Goal: Task Accomplishment & Management: Complete application form

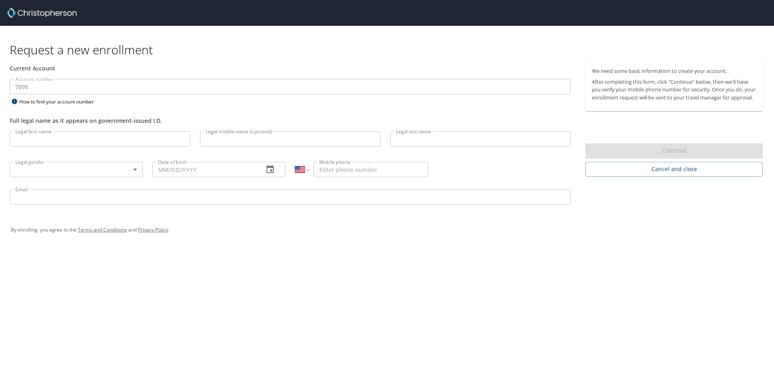
select select "US"
click at [106, 140] on input "Legal first name" at bounding box center [100, 138] width 181 height 15
type input "[PERSON_NAME]"
type input "Michael"
type input "Cross"
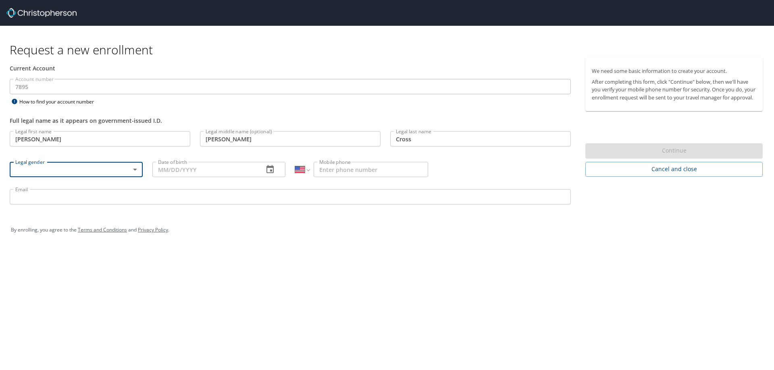
click at [97, 174] on body "Request a new enrollment Current Account Account number 7895 Account number How…" at bounding box center [387, 185] width 774 height 370
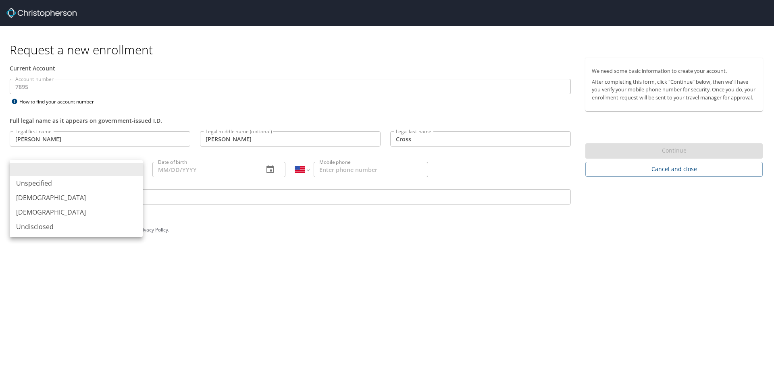
click at [71, 193] on li "Male" at bounding box center [76, 198] width 133 height 15
type input "Male"
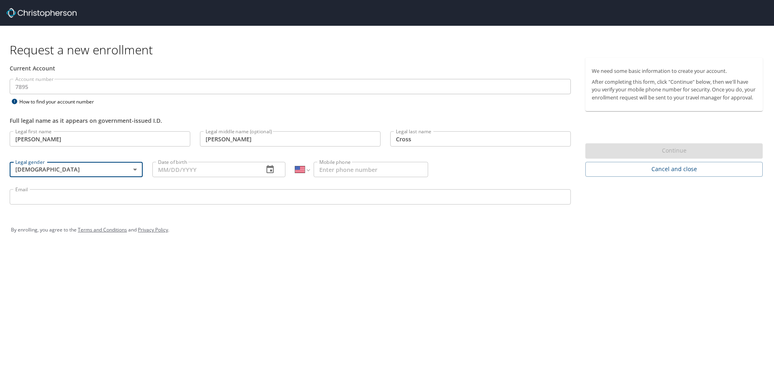
click at [216, 166] on input "Date of birth" at bounding box center [204, 169] width 105 height 15
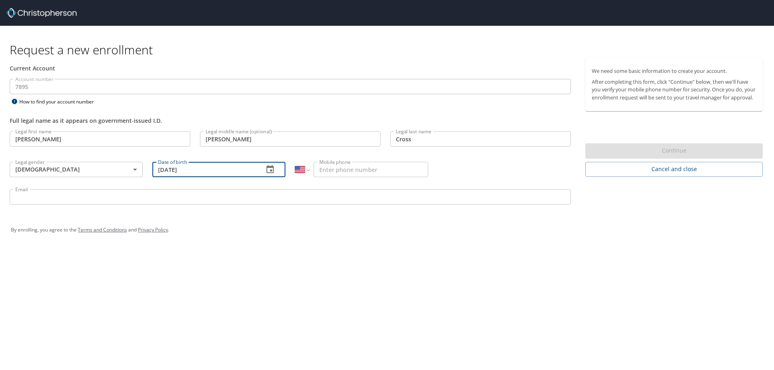
type input "12/11/1981"
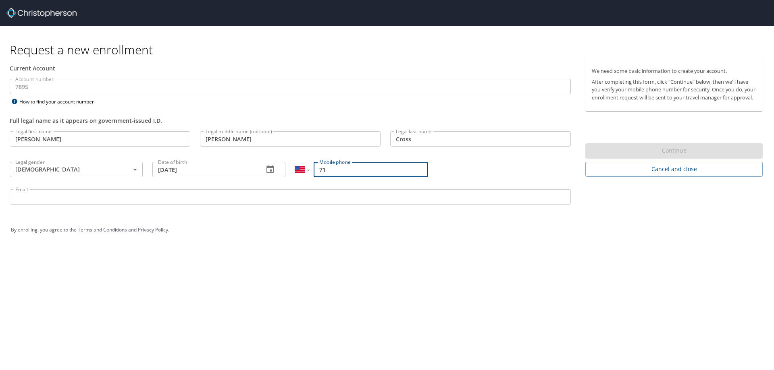
type input "7"
type input "(281) 900-4417"
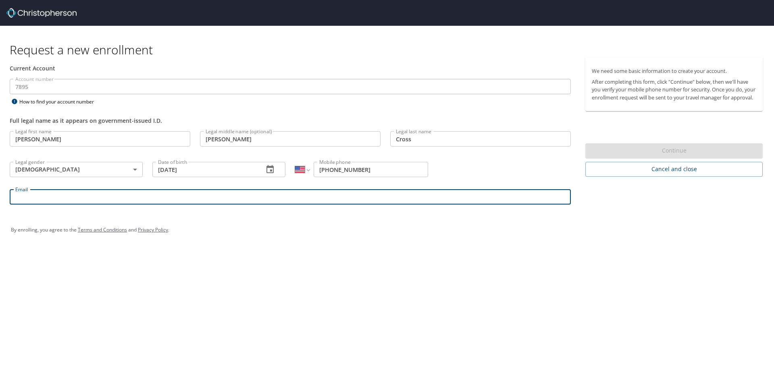
click at [131, 201] on input "Email" at bounding box center [290, 196] width 561 height 15
type input "jmc22@rice.edu"
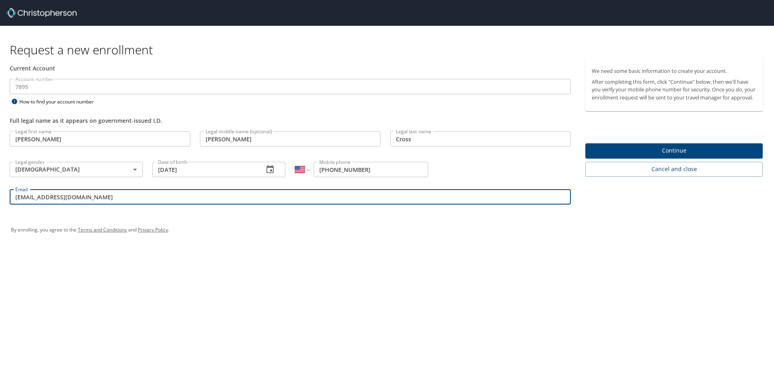
click at [429, 298] on div "Request a new enrollment Current Account Account number 7895 Account number How…" at bounding box center [387, 185] width 774 height 370
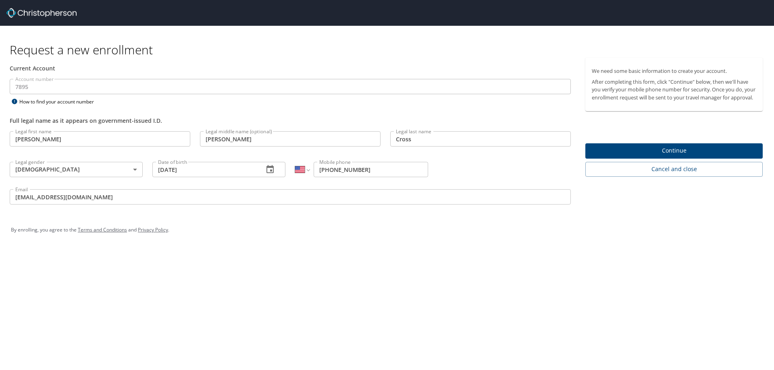
click at [672, 156] on span "Continue" at bounding box center [674, 151] width 164 height 10
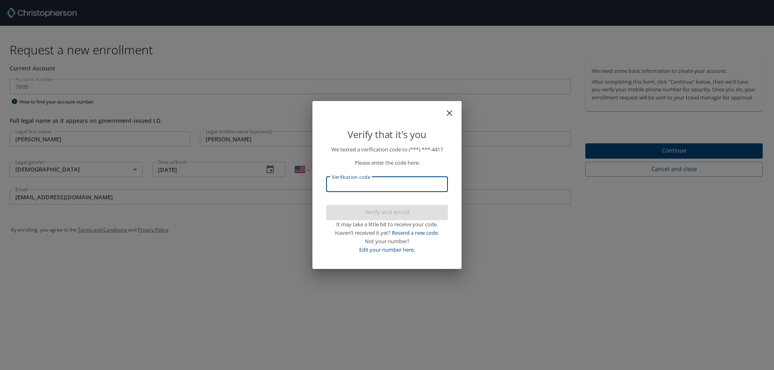
click at [423, 181] on input "Verification code" at bounding box center [387, 184] width 122 height 15
type input "132575"
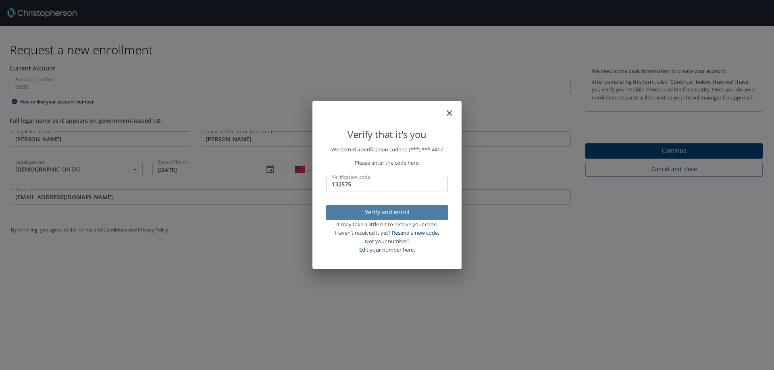
click at [385, 210] on span "Verify and enroll" at bounding box center [387, 213] width 109 height 10
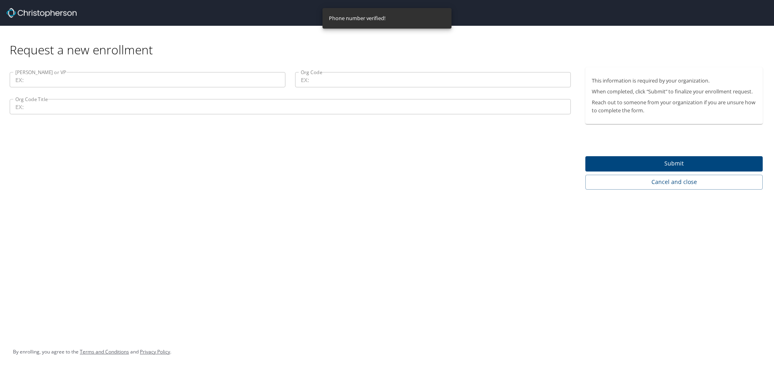
click at [114, 79] on input "Dean or VP" at bounding box center [148, 79] width 276 height 15
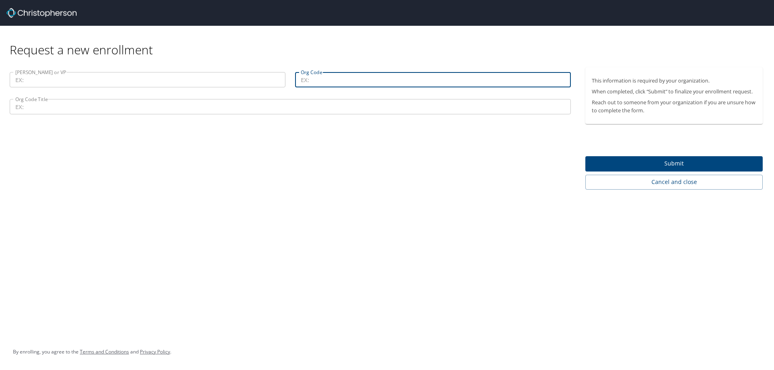
click at [336, 82] on input "Org Code" at bounding box center [433, 79] width 276 height 15
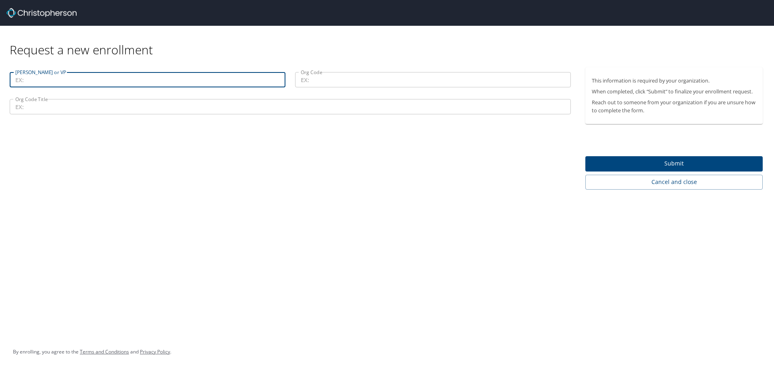
click at [143, 77] on input "Dean or VP" at bounding box center [148, 79] width 276 height 15
type input "Igor Marjanovic"
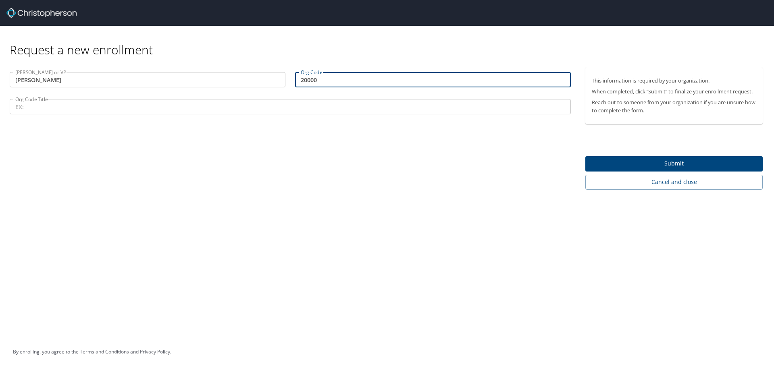
type input "20000"
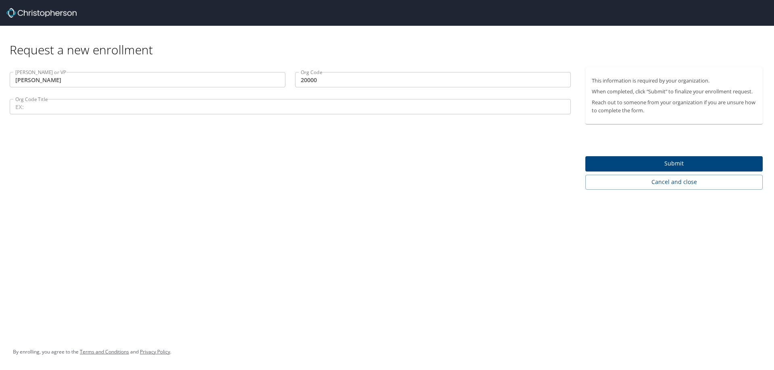
click at [48, 111] on input "Org Code Title" at bounding box center [290, 106] width 561 height 15
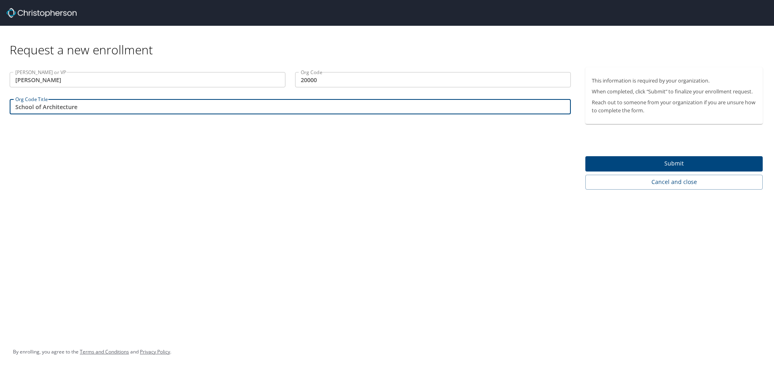
type input "School of Architecture"
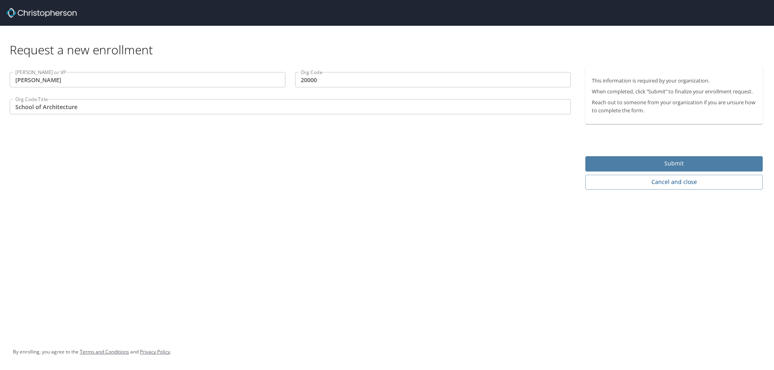
click at [674, 164] on span "Submit" at bounding box center [674, 164] width 164 height 10
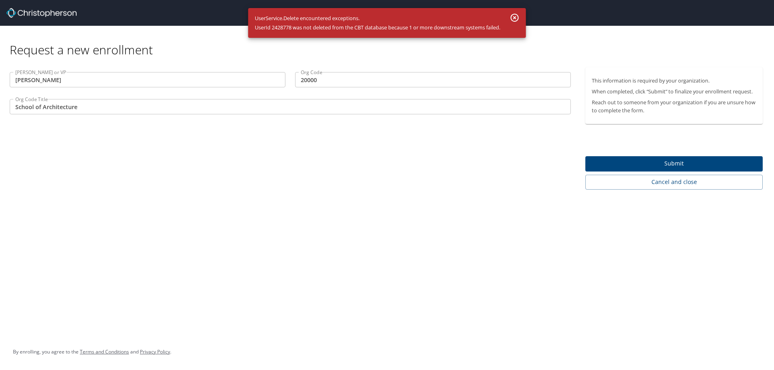
click at [334, 56] on div "Request a new enrollment" at bounding box center [390, 42] width 760 height 32
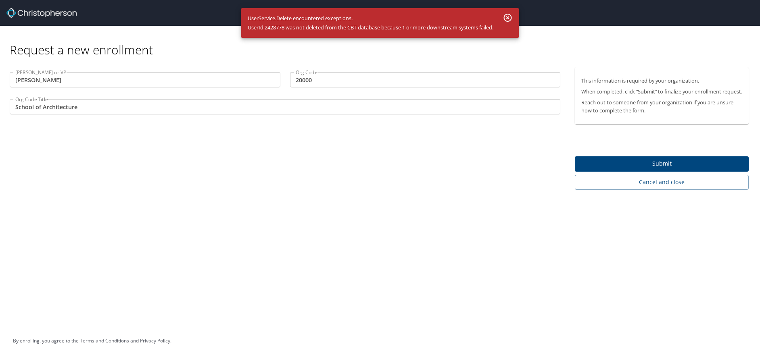
click at [237, 79] on input "Igor Marjanovic" at bounding box center [145, 79] width 271 height 15
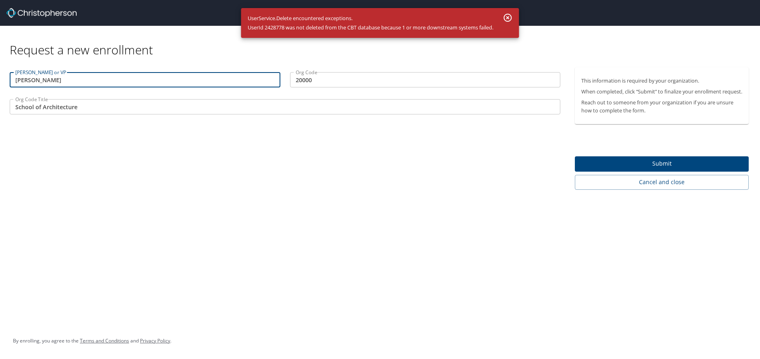
click at [237, 79] on input "Igor Marjanovic" at bounding box center [145, 79] width 271 height 15
click at [142, 168] on div "Dean or VP Igor Marjanovic Dean or VP Org Code 20000 Org Code Org Code Title Sc…" at bounding box center [285, 128] width 570 height 123
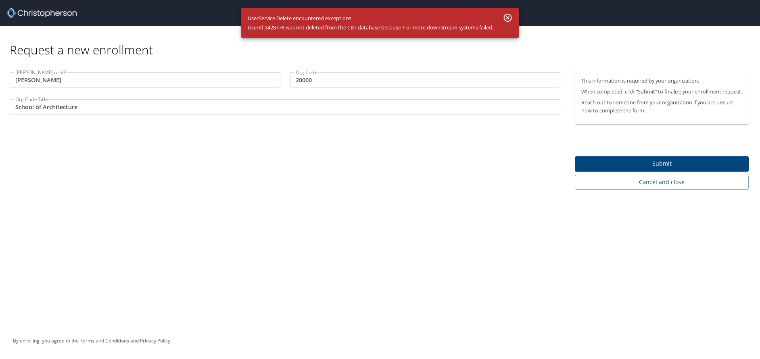
click at [397, 205] on div "Request a new enrollment Dean or VP Igor Marjanovic Dean or VP Org Code 20000 O…" at bounding box center [380, 179] width 760 height 359
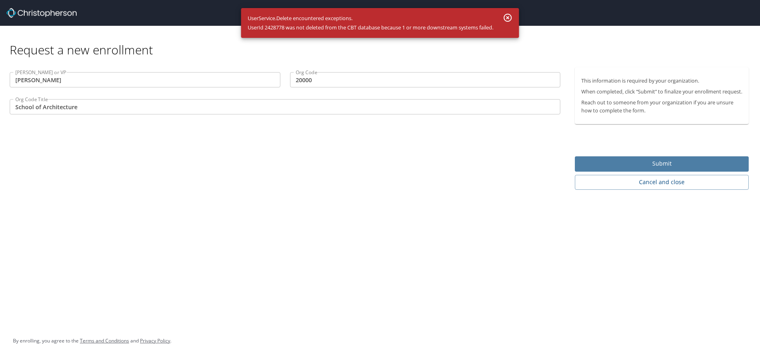
click at [644, 169] on span "Submit" at bounding box center [661, 164] width 161 height 10
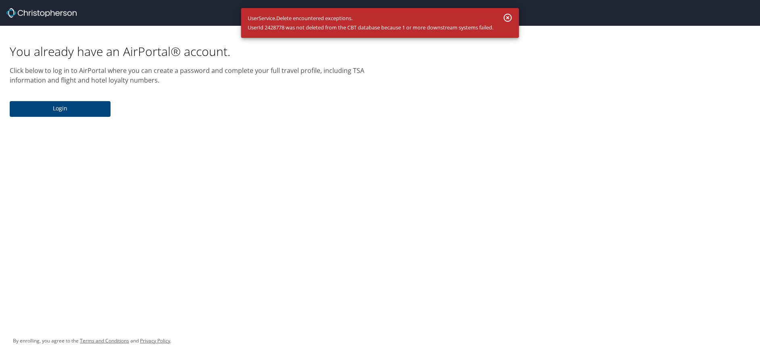
click at [95, 148] on div "You already have an AirPortal® account. Click below to log in to AirPortal wher…" at bounding box center [380, 179] width 760 height 359
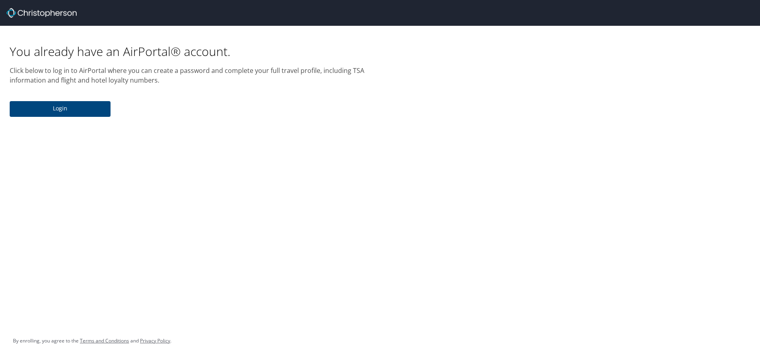
click at [47, 71] on p "Click below to log in to AirPortal where you can create a password and complete…" at bounding box center [190, 75] width 360 height 19
click at [56, 103] on button "Login" at bounding box center [60, 109] width 101 height 16
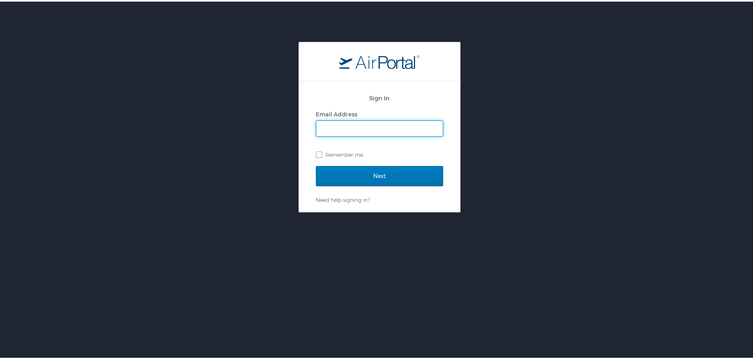
click at [353, 127] on input "Email Address" at bounding box center [379, 126] width 127 height 15
type input "jmc22@rice.edu"
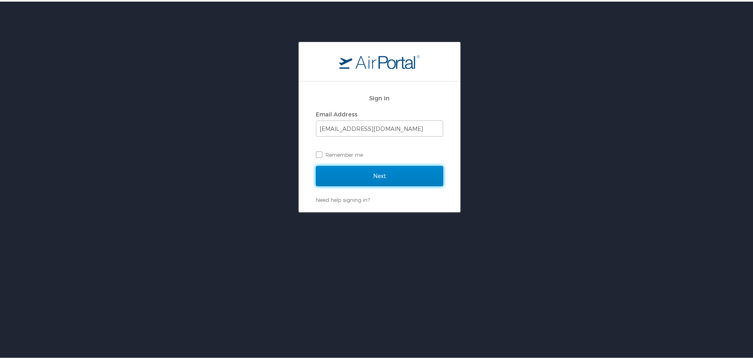
click at [376, 171] on input "Next" at bounding box center [379, 174] width 127 height 20
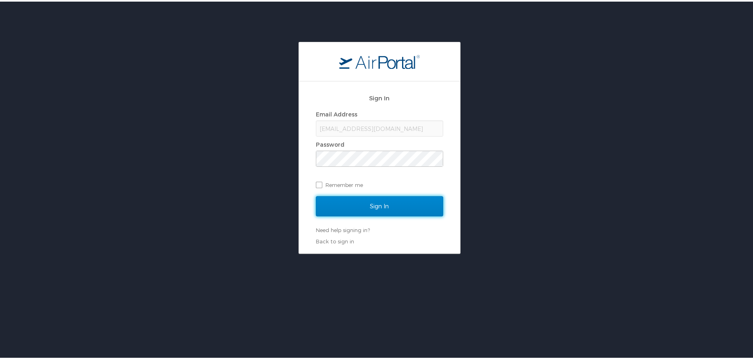
click at [383, 198] on input "Sign In" at bounding box center [379, 205] width 127 height 20
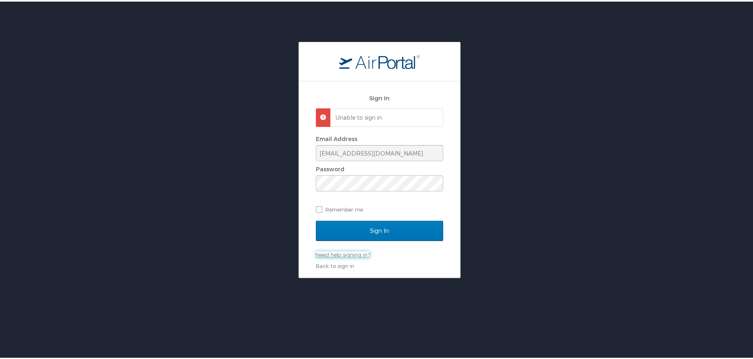
click at [335, 252] on link "Need help signing in?" at bounding box center [343, 253] width 54 height 6
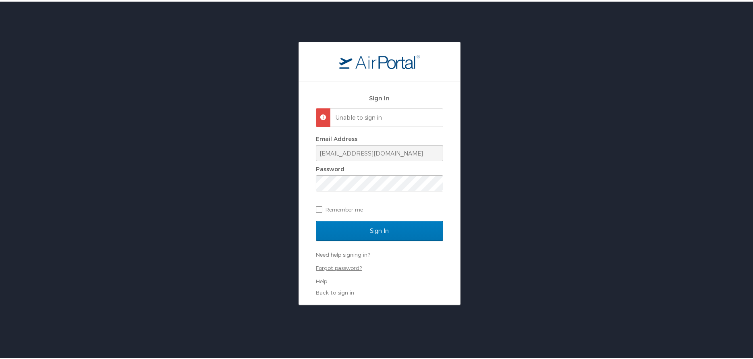
click at [337, 263] on link "Forgot password?" at bounding box center [339, 266] width 46 height 6
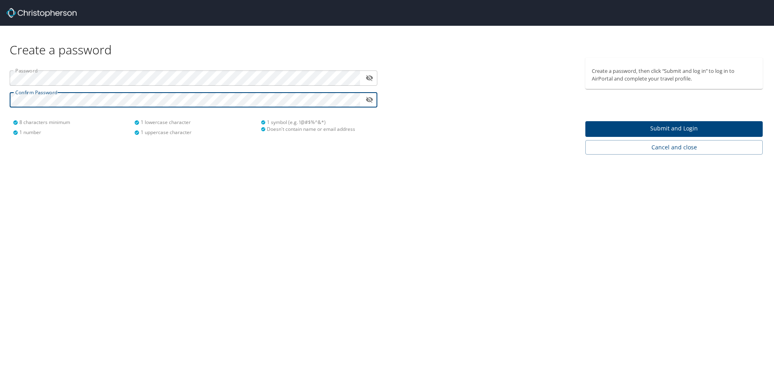
click at [608, 128] on span "Submit and Login" at bounding box center [674, 129] width 164 height 10
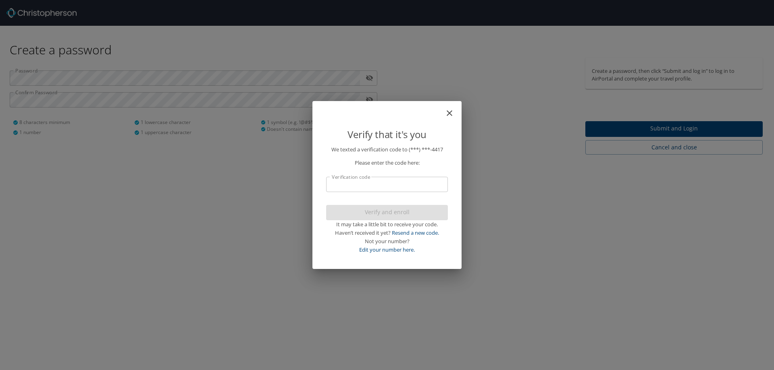
click at [391, 182] on input "Verification code" at bounding box center [387, 184] width 122 height 15
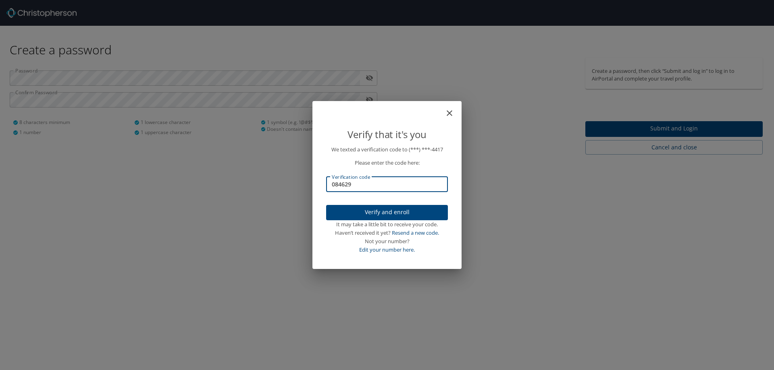
type input "084629"
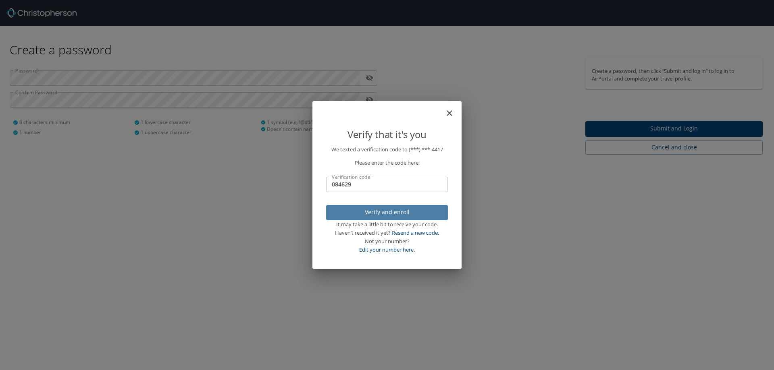
click at [398, 213] on span "Verify and enroll" at bounding box center [387, 213] width 109 height 10
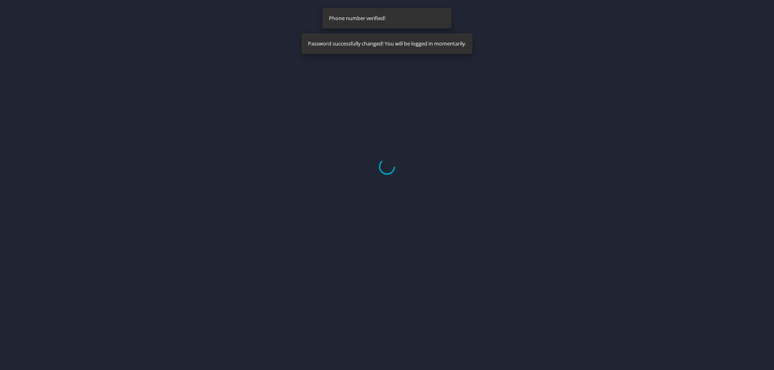
select select "US"
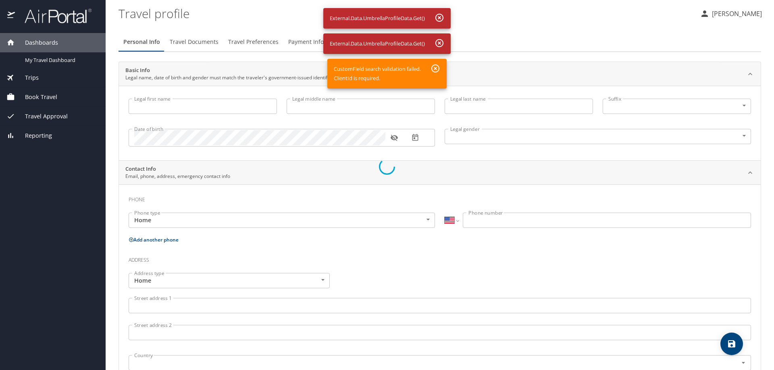
click at [502, 22] on div at bounding box center [387, 167] width 774 height 408
click at [61, 63] on div at bounding box center [387, 167] width 774 height 408
click at [437, 68] on div at bounding box center [387, 167] width 774 height 408
click at [434, 151] on div at bounding box center [387, 167] width 774 height 408
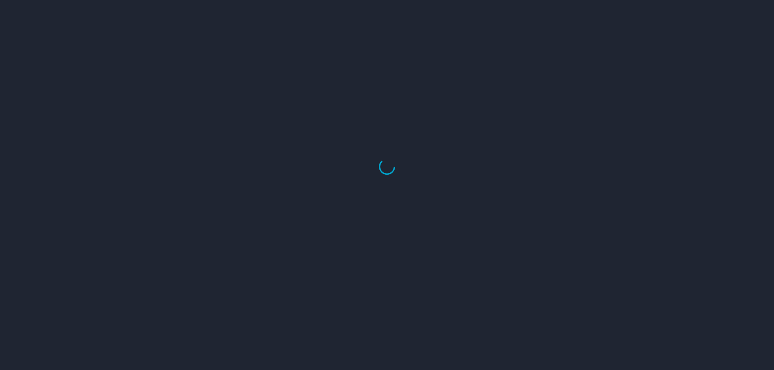
select select "US"
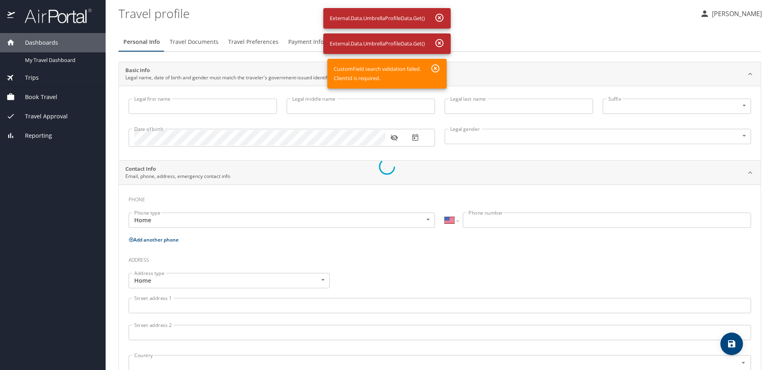
click at [439, 17] on div at bounding box center [387, 167] width 774 height 408
click at [436, 41] on div at bounding box center [387, 167] width 774 height 408
click at [434, 71] on div at bounding box center [387, 167] width 774 height 408
click at [725, 346] on div at bounding box center [387, 167] width 774 height 408
click at [346, 184] on div at bounding box center [387, 167] width 774 height 408
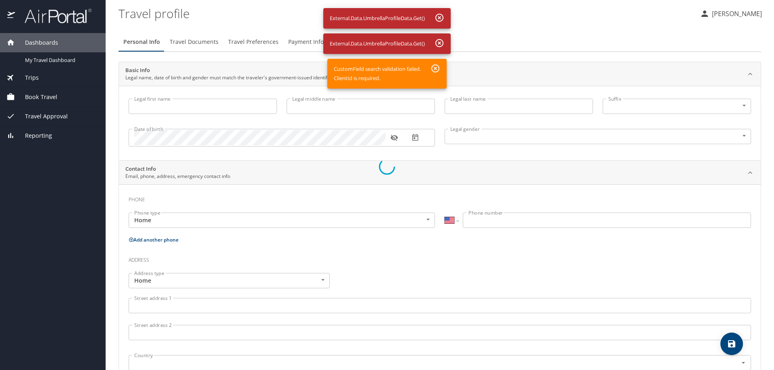
click at [34, 66] on div at bounding box center [387, 167] width 774 height 408
click at [44, 57] on div at bounding box center [387, 167] width 774 height 408
click at [38, 78] on div at bounding box center [387, 167] width 774 height 408
drag, startPoint x: 46, startPoint y: 96, endPoint x: 127, endPoint y: 156, distance: 100.1
click at [52, 108] on div at bounding box center [387, 167] width 774 height 408
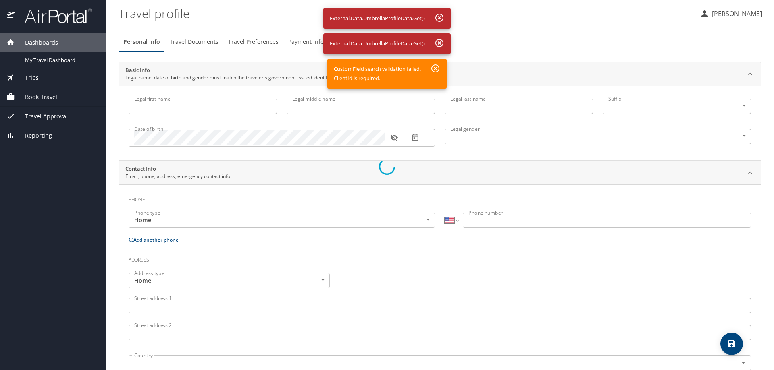
click at [291, 114] on div at bounding box center [387, 167] width 774 height 408
click at [437, 64] on div at bounding box center [387, 167] width 774 height 408
click at [436, 68] on div at bounding box center [387, 167] width 774 height 408
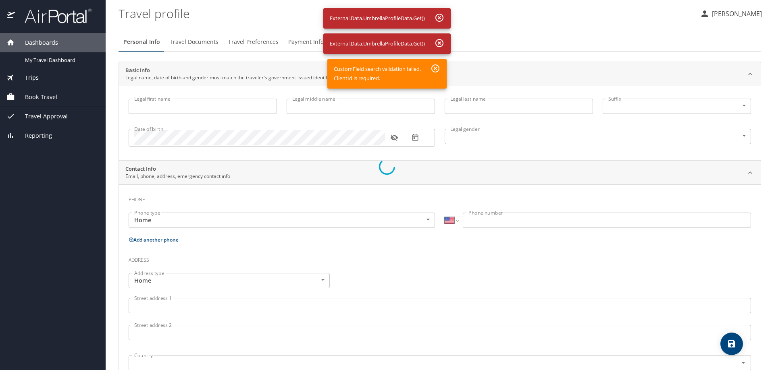
click at [436, 68] on div at bounding box center [387, 167] width 774 height 408
click at [439, 41] on div at bounding box center [387, 167] width 774 height 408
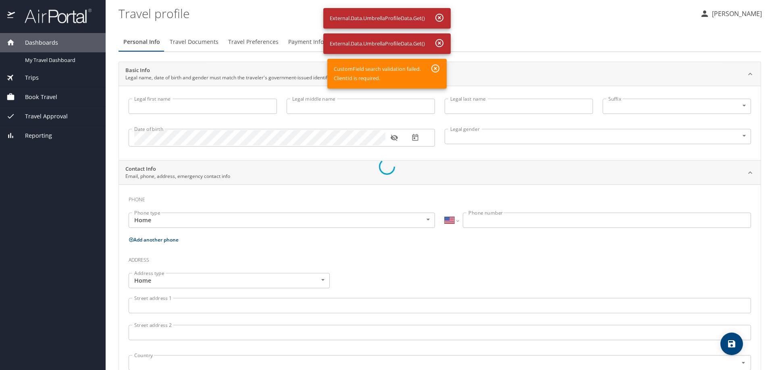
click at [439, 41] on div at bounding box center [387, 167] width 774 height 408
click at [439, 15] on div at bounding box center [387, 167] width 774 height 408
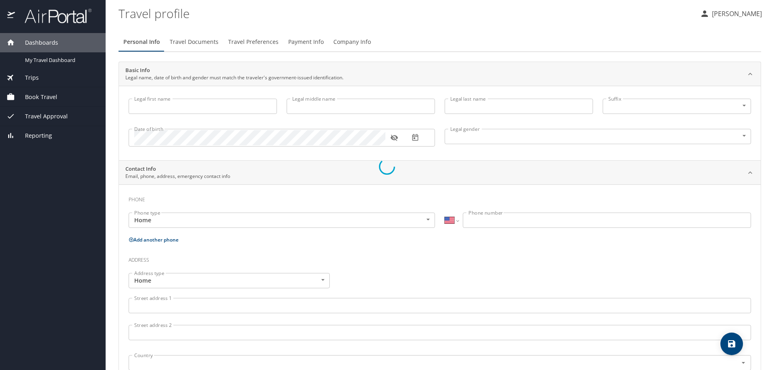
click at [193, 108] on div at bounding box center [387, 167] width 774 height 408
click at [44, 59] on div at bounding box center [387, 167] width 774 height 408
click at [40, 92] on div at bounding box center [387, 167] width 774 height 408
click at [53, 138] on div at bounding box center [387, 167] width 774 height 408
click at [335, 223] on div at bounding box center [387, 167] width 774 height 408
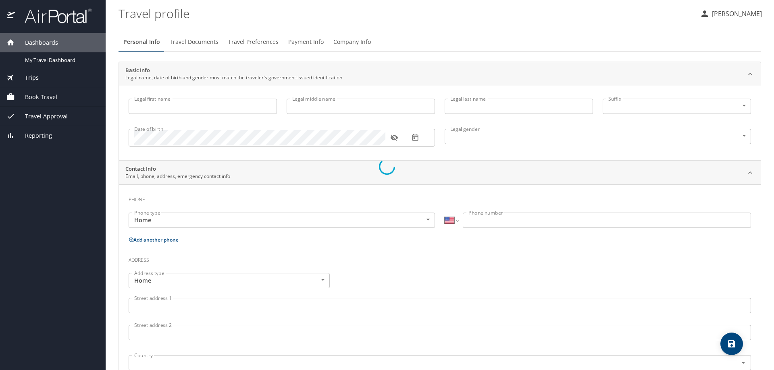
click at [469, 46] on div at bounding box center [387, 167] width 774 height 408
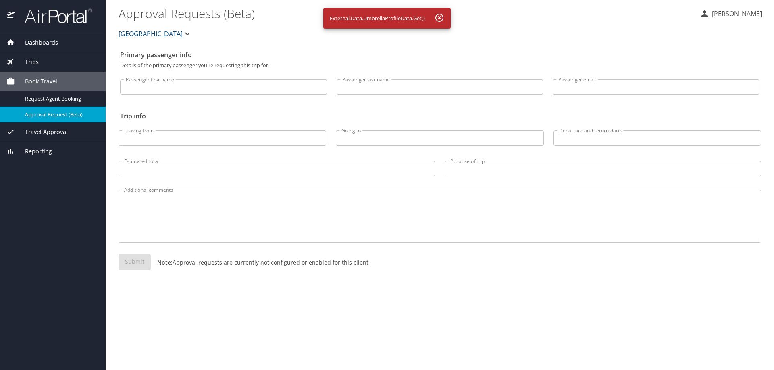
click at [440, 18] on icon "button" at bounding box center [439, 18] width 8 height 8
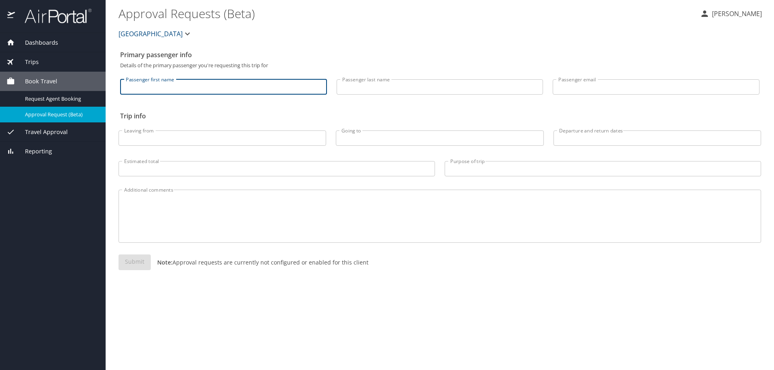
click at [269, 85] on input "Passenger first name" at bounding box center [223, 86] width 207 height 15
click at [221, 92] on input "Passenger first name" at bounding box center [223, 86] width 207 height 15
type input "[PERSON_NAME]"
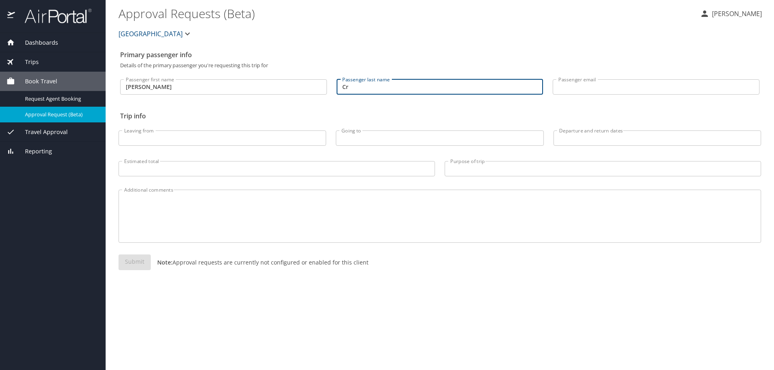
type input "C"
click at [221, 92] on input "[PERSON_NAME]" at bounding box center [223, 86] width 207 height 15
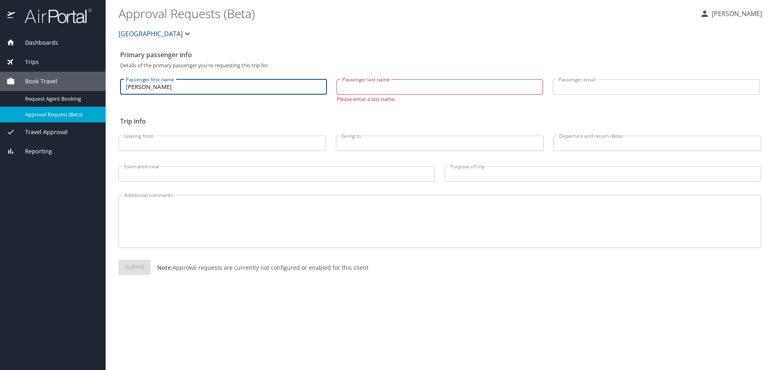
click at [221, 92] on input "[PERSON_NAME]" at bounding box center [223, 86] width 207 height 15
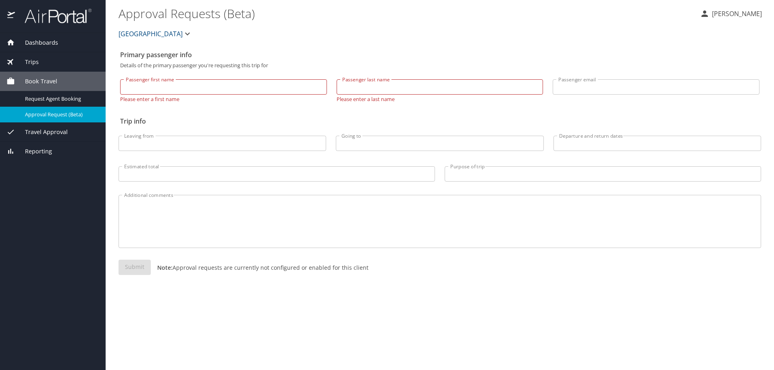
click at [286, 39] on div "Rice University" at bounding box center [440, 34] width 652 height 26
click at [49, 82] on span "Book Travel" at bounding box center [36, 81] width 42 height 9
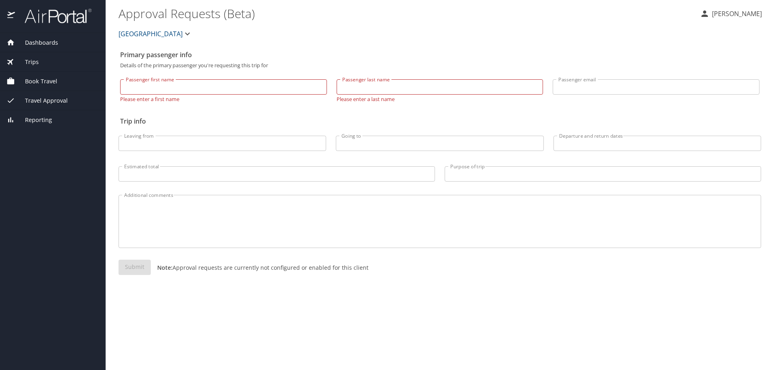
click at [47, 61] on div "Trips" at bounding box center [52, 62] width 93 height 9
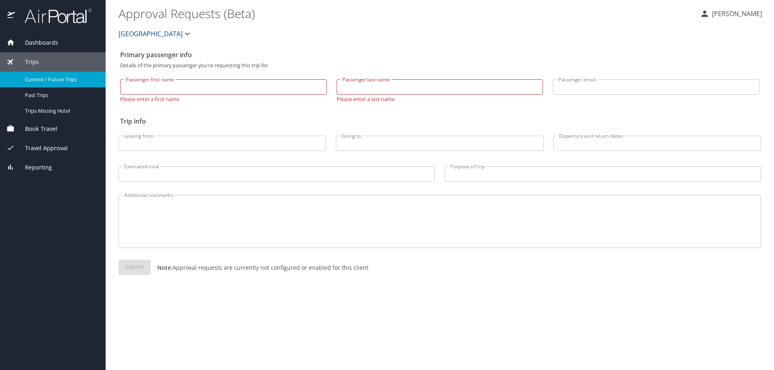
click at [51, 77] on span "Current / Future Trips" at bounding box center [60, 80] width 71 height 8
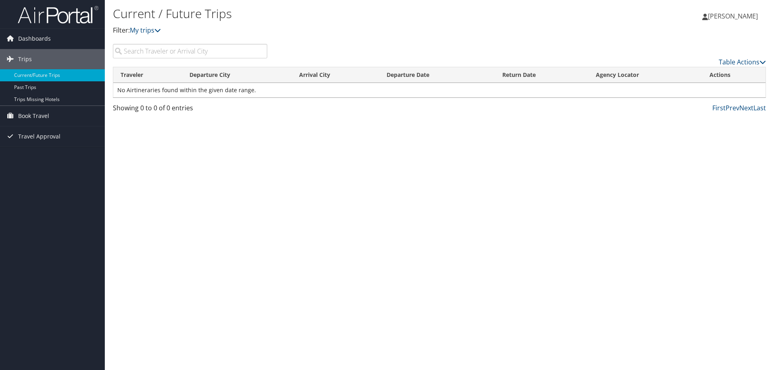
click at [192, 89] on td "No Airtineraries found within the given date range." at bounding box center [439, 90] width 652 height 15
click at [43, 40] on span "Dashboards" at bounding box center [34, 39] width 33 height 20
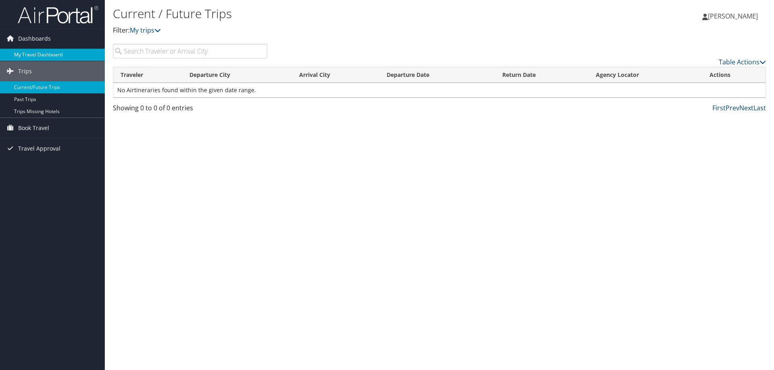
click at [42, 52] on link "My Travel Dashboard" at bounding box center [52, 55] width 105 height 12
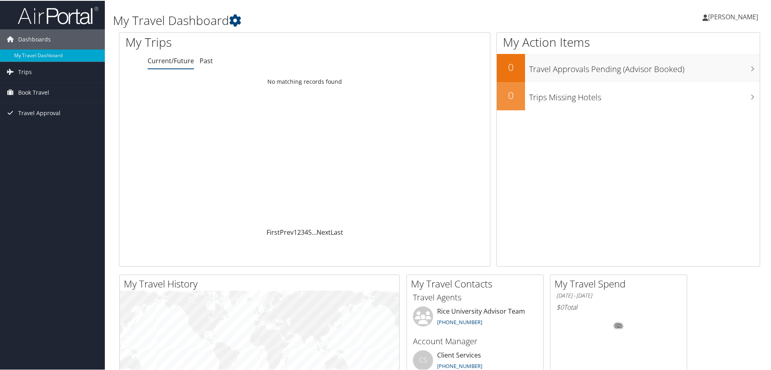
click at [735, 12] on span "[PERSON_NAME]" at bounding box center [733, 16] width 50 height 9
click at [698, 77] on link "View Travel Profile" at bounding box center [711, 72] width 90 height 14
click at [735, 13] on span "[PERSON_NAME]" at bounding box center [733, 16] width 50 height 9
click at [689, 43] on link "My Settings" at bounding box center [711, 44] width 90 height 14
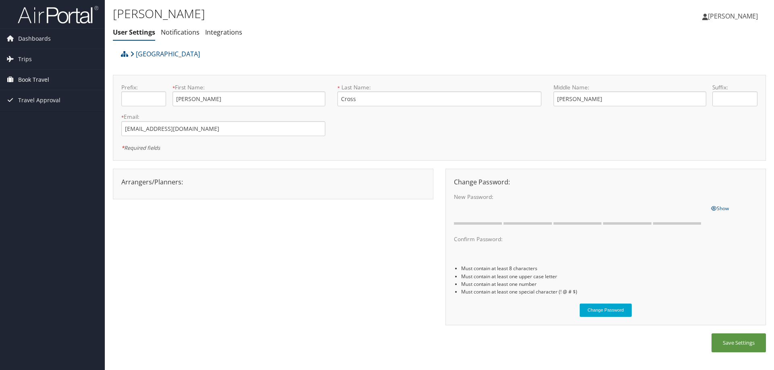
click at [34, 80] on span "Book Travel" at bounding box center [33, 80] width 31 height 20
click at [35, 137] on span "Travel Approval" at bounding box center [39, 137] width 42 height 20
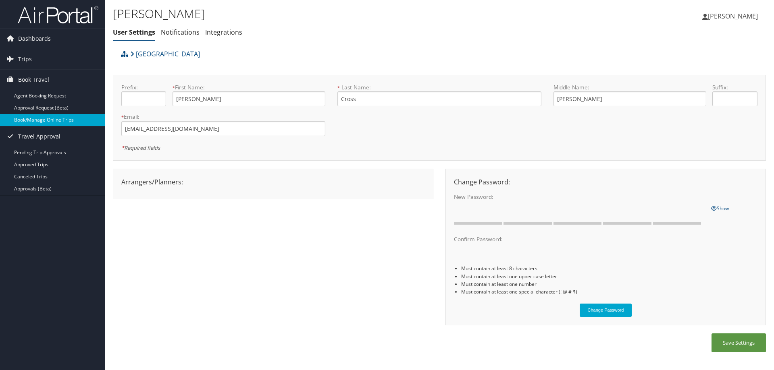
click at [40, 122] on link "Book/Manage Online Trips" at bounding box center [52, 120] width 105 height 12
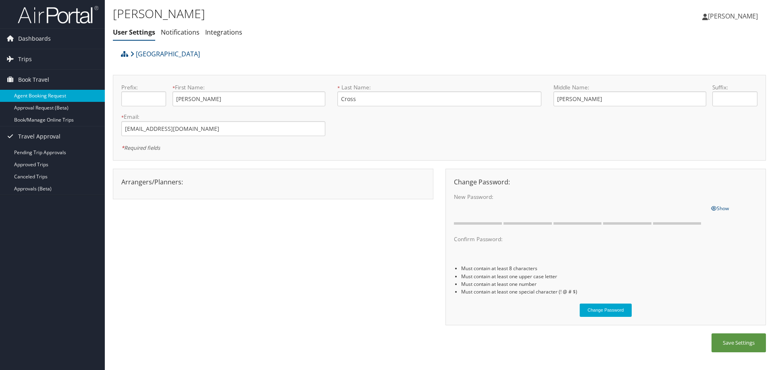
click at [59, 96] on link "Agent Booking Request" at bounding box center [52, 96] width 105 height 12
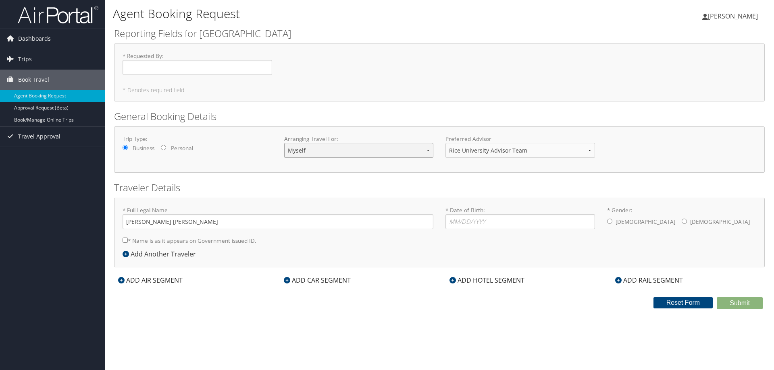
click at [323, 158] on select "Myself Another Traveler Guest Traveler" at bounding box center [359, 150] width 150 height 15
select select "another"
click at [284, 143] on select "Myself Another Traveler Guest Traveler" at bounding box center [359, 150] width 150 height 15
click at [430, 176] on form "Reporting Fields for [GEOGRAPHIC_DATA] * Requested By : Required * Denotes requ…" at bounding box center [439, 168] width 651 height 283
